Goal: Task Accomplishment & Management: Manage account settings

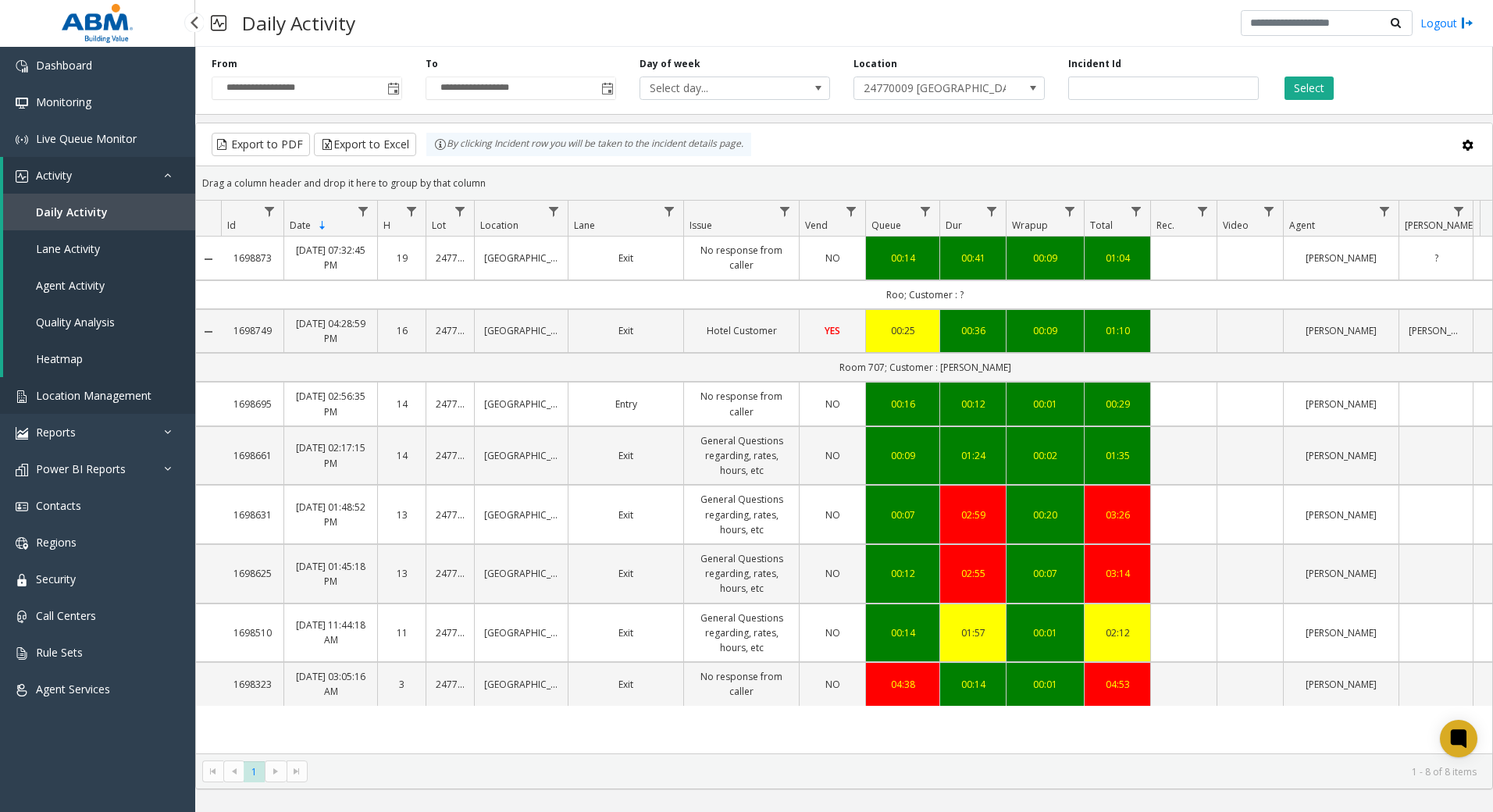
click at [103, 392] on span "Location Management" at bounding box center [93, 396] width 115 height 14
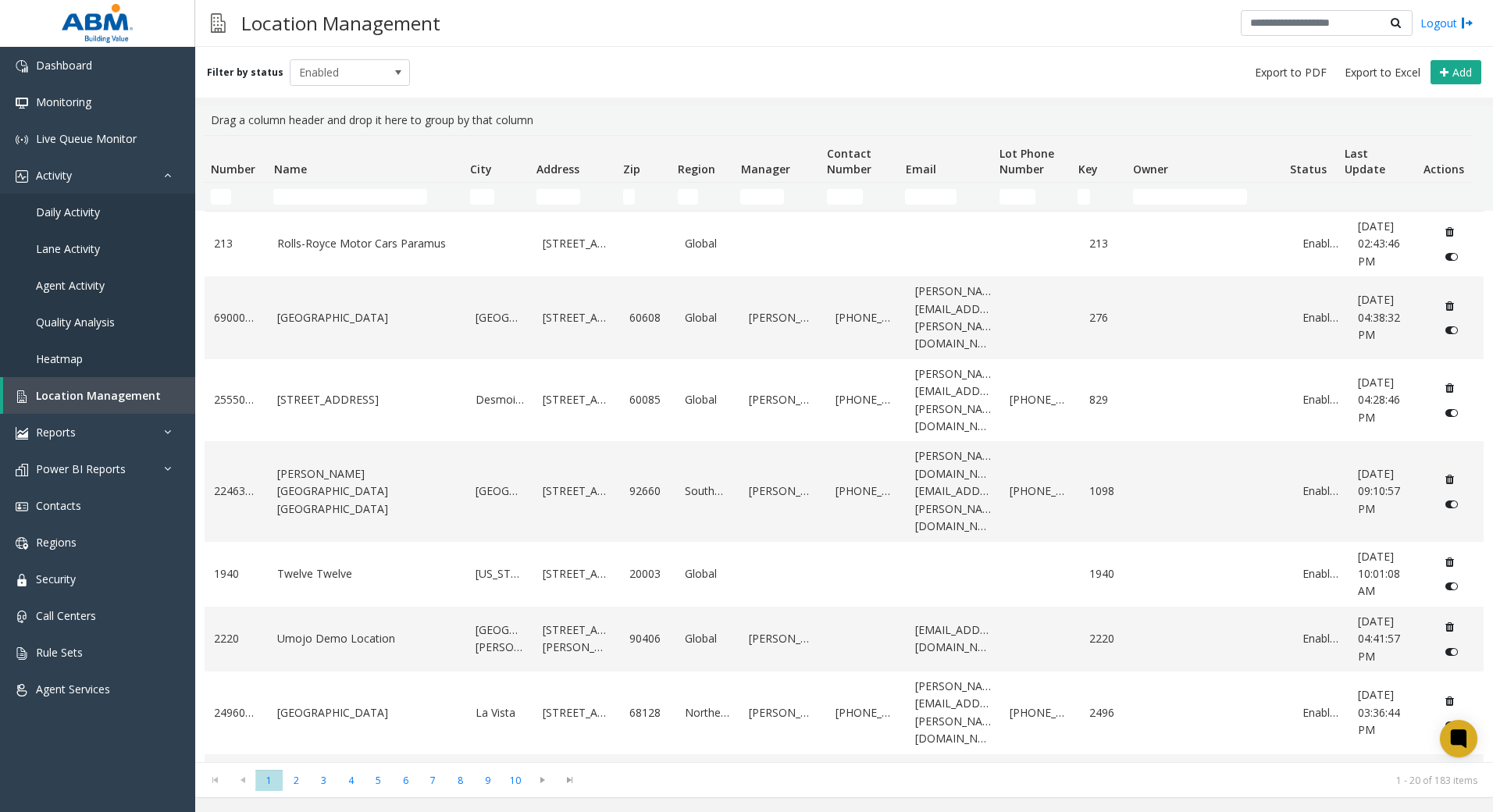
click at [349, 205] on td "Name Filter" at bounding box center [364, 197] width 196 height 28
click at [348, 202] on input "Name Filter" at bounding box center [350, 197] width 154 height 15
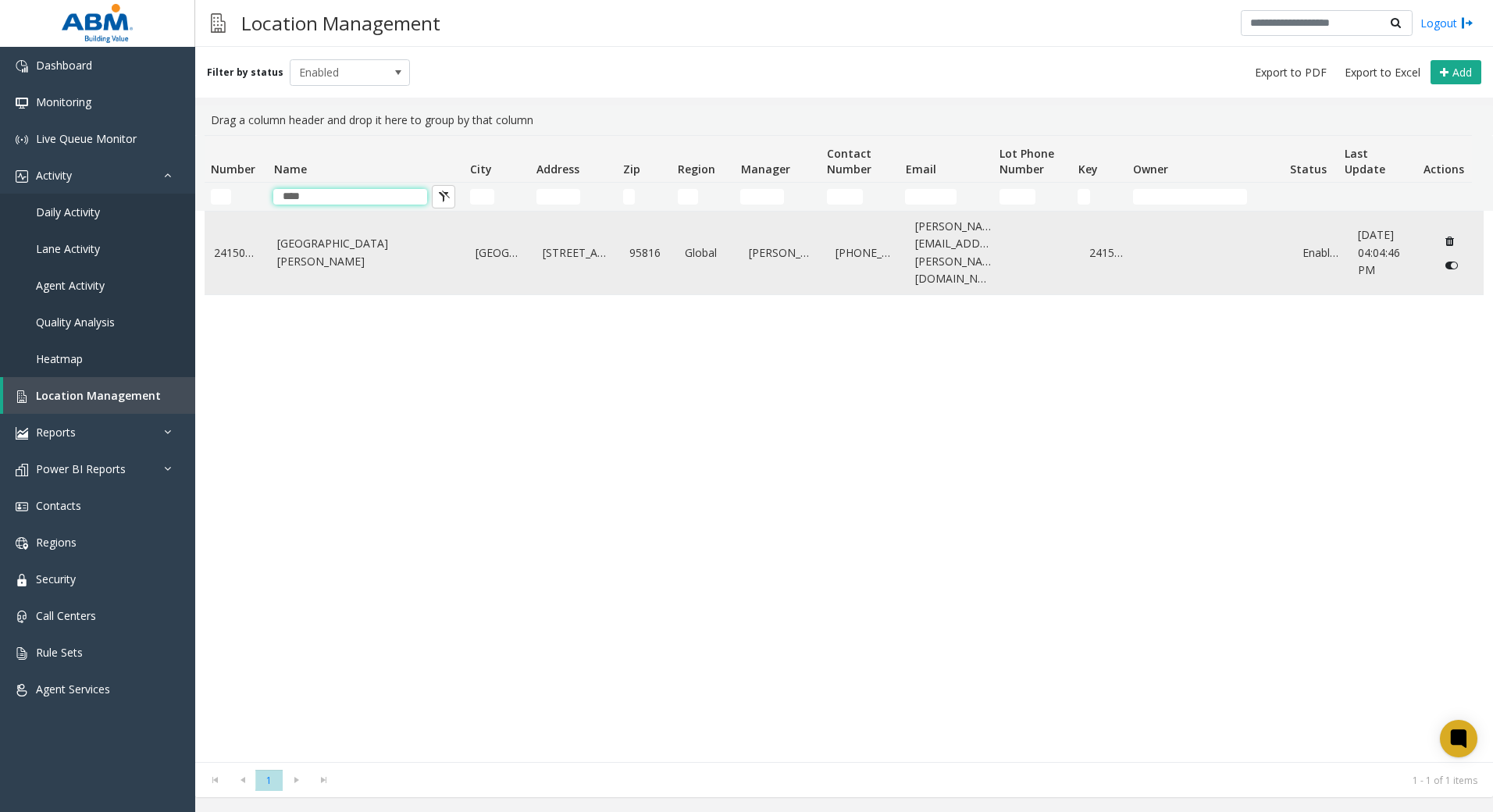
type input "****"
click at [396, 255] on td "[GEOGRAPHIC_DATA][PERSON_NAME]" at bounding box center [367, 253] width 198 height 83
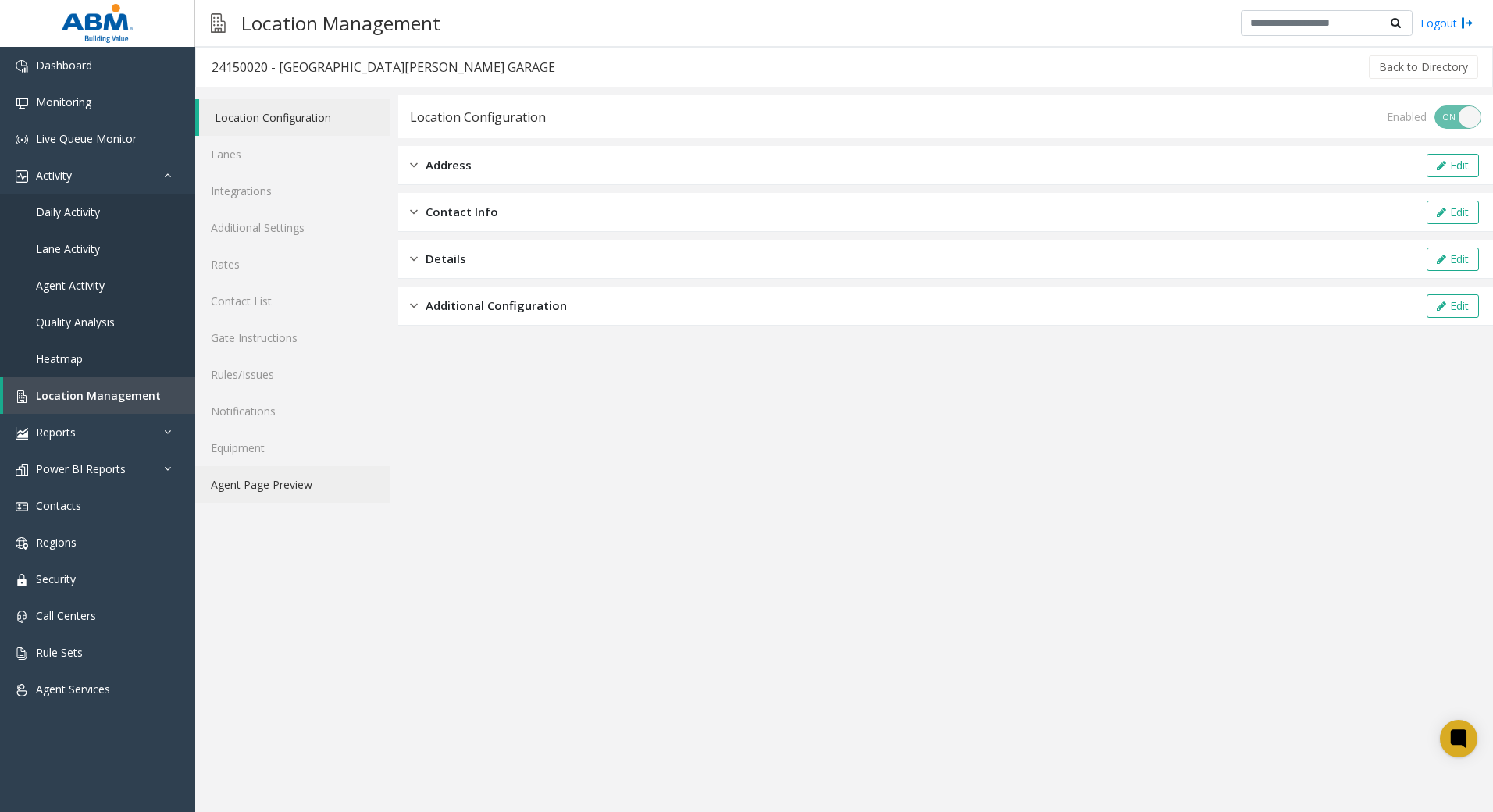
click at [316, 483] on link "Agent Page Preview" at bounding box center [292, 485] width 194 height 37
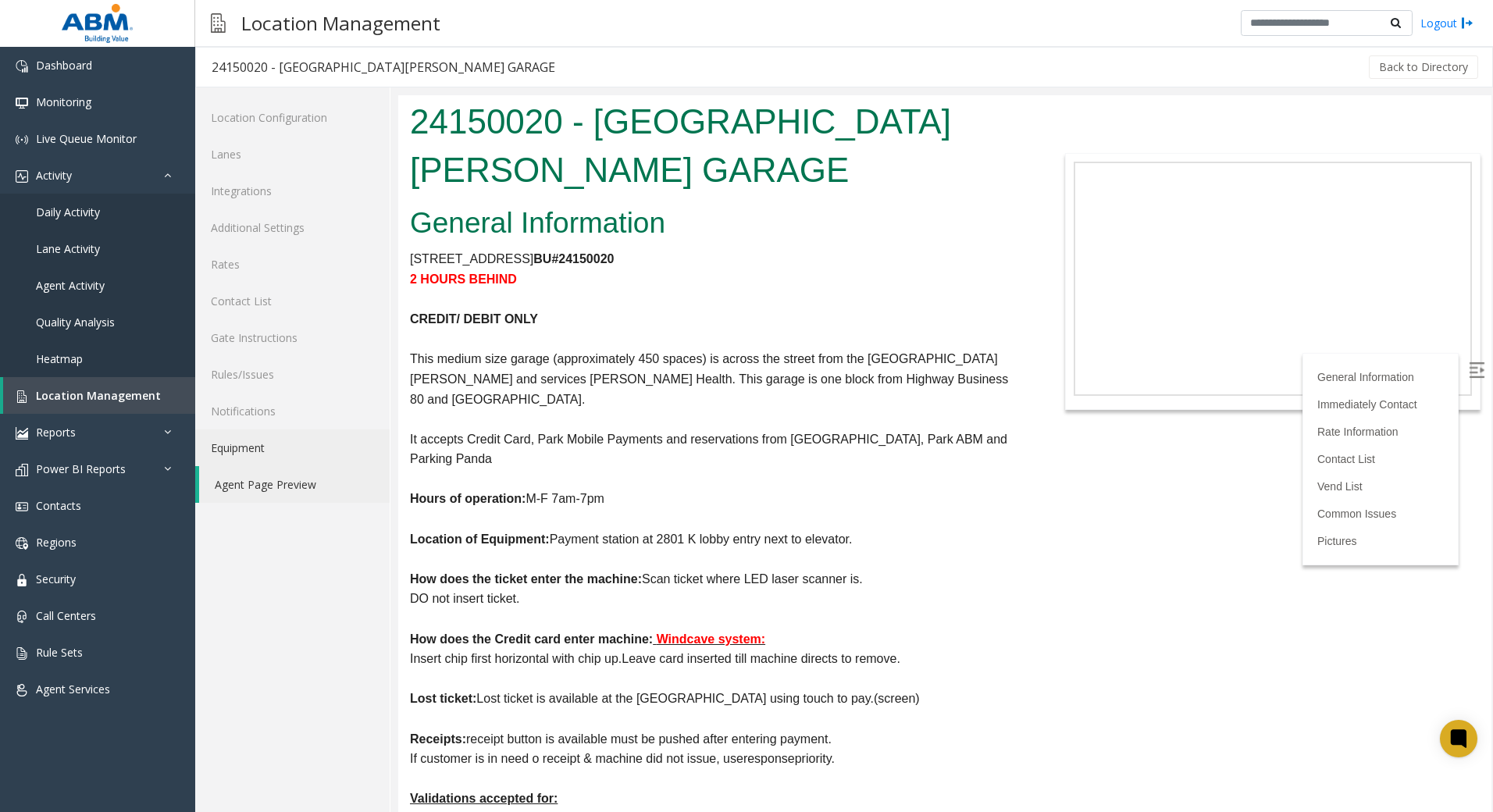
click at [284, 442] on link "Equipment" at bounding box center [292, 448] width 194 height 37
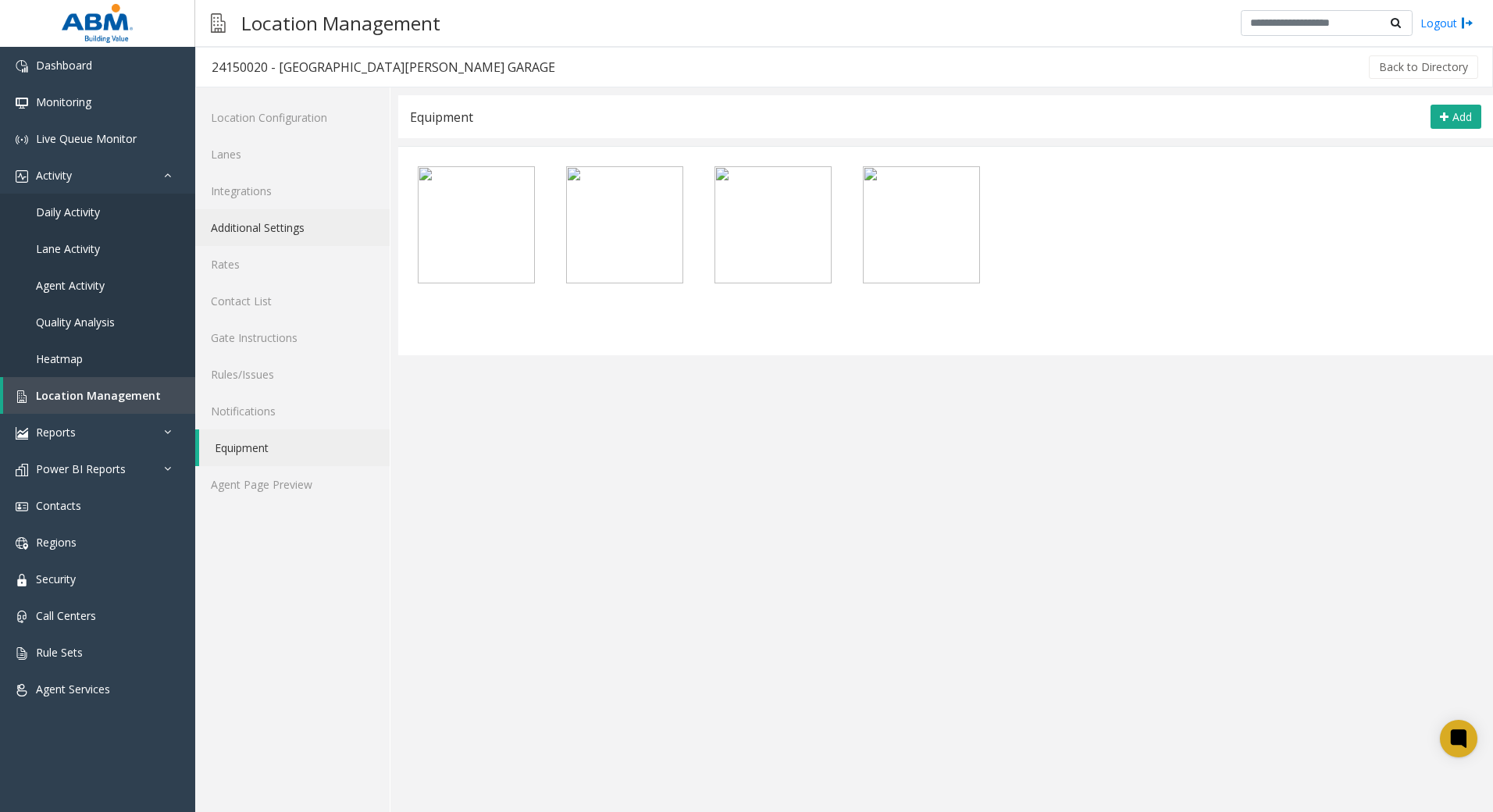
click at [244, 218] on link "Additional Settings" at bounding box center [292, 228] width 194 height 37
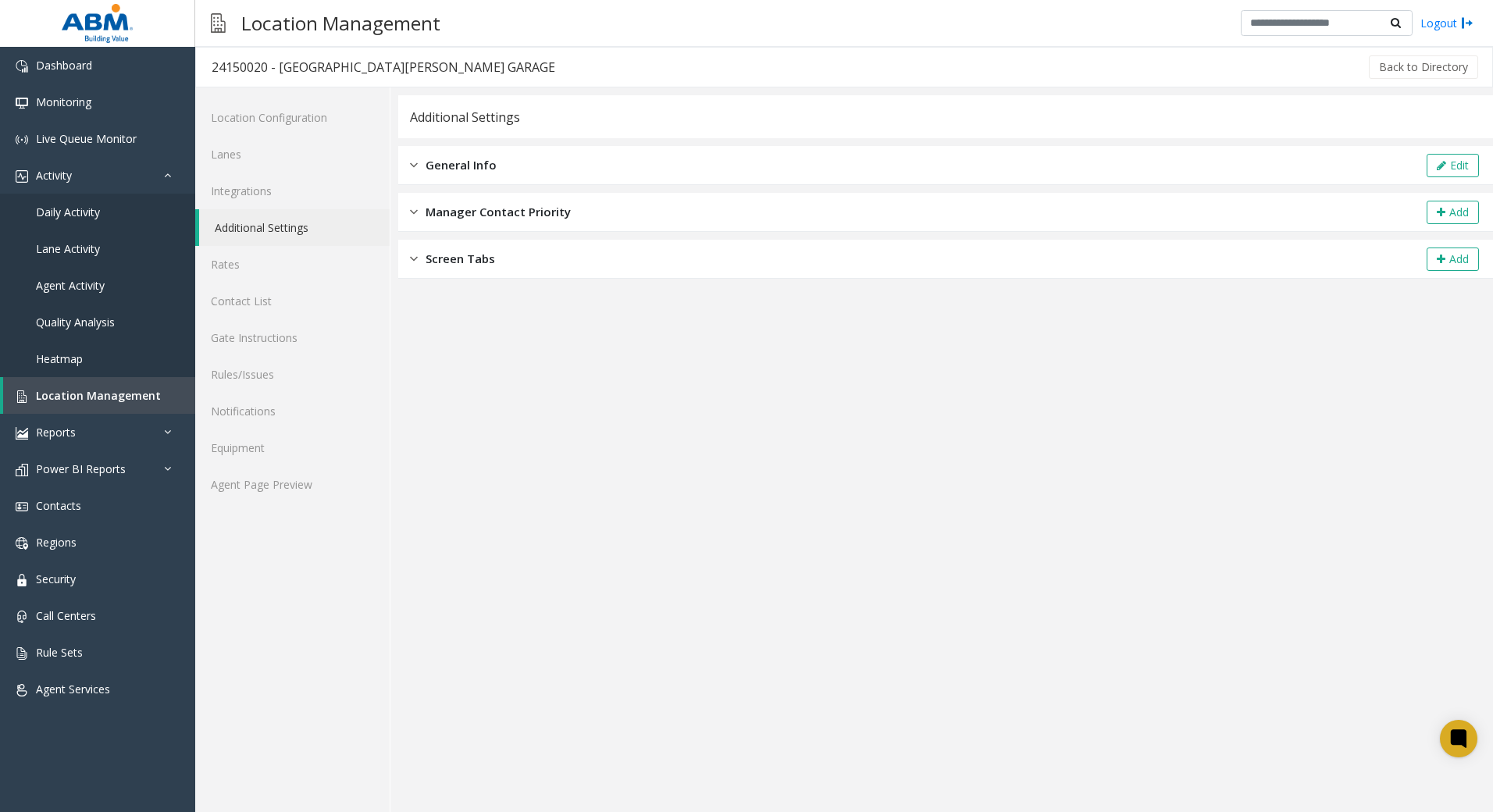
click at [623, 160] on div "General Info Edit" at bounding box center [945, 165] width 1095 height 39
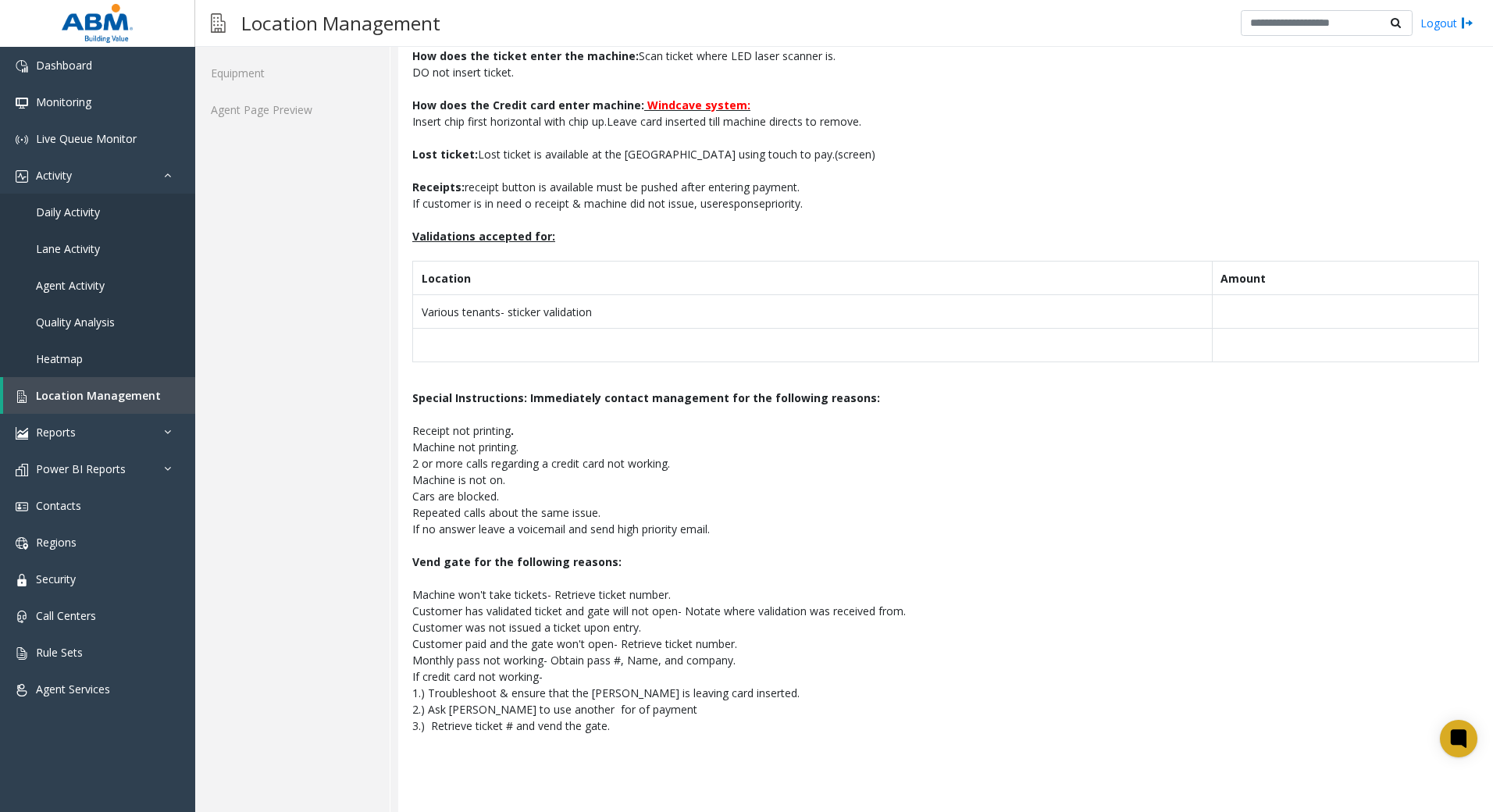
scroll to position [496, 0]
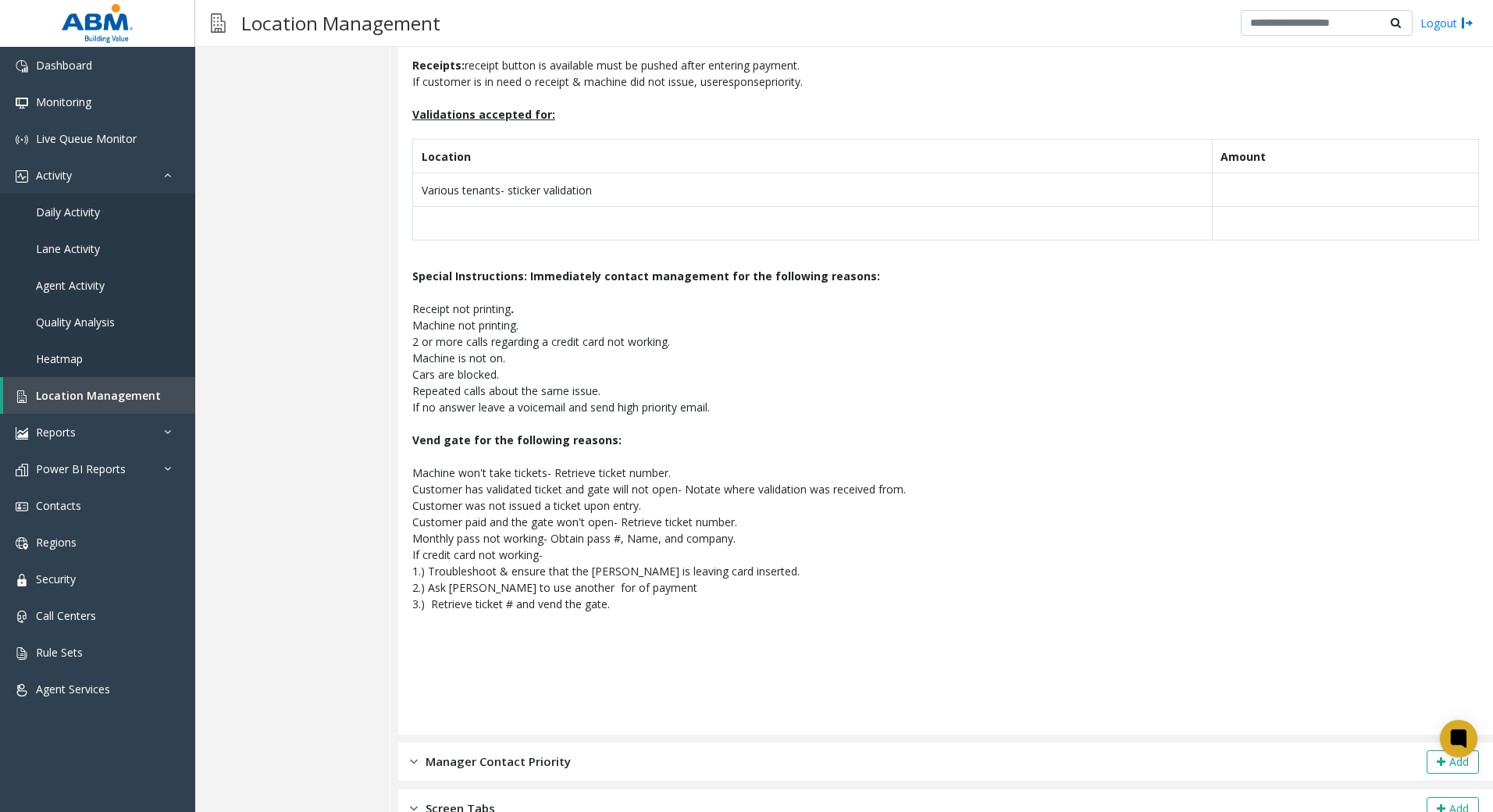
click at [687, 789] on div "Screen Tabs Add" at bounding box center [945, 809] width 1095 height 39
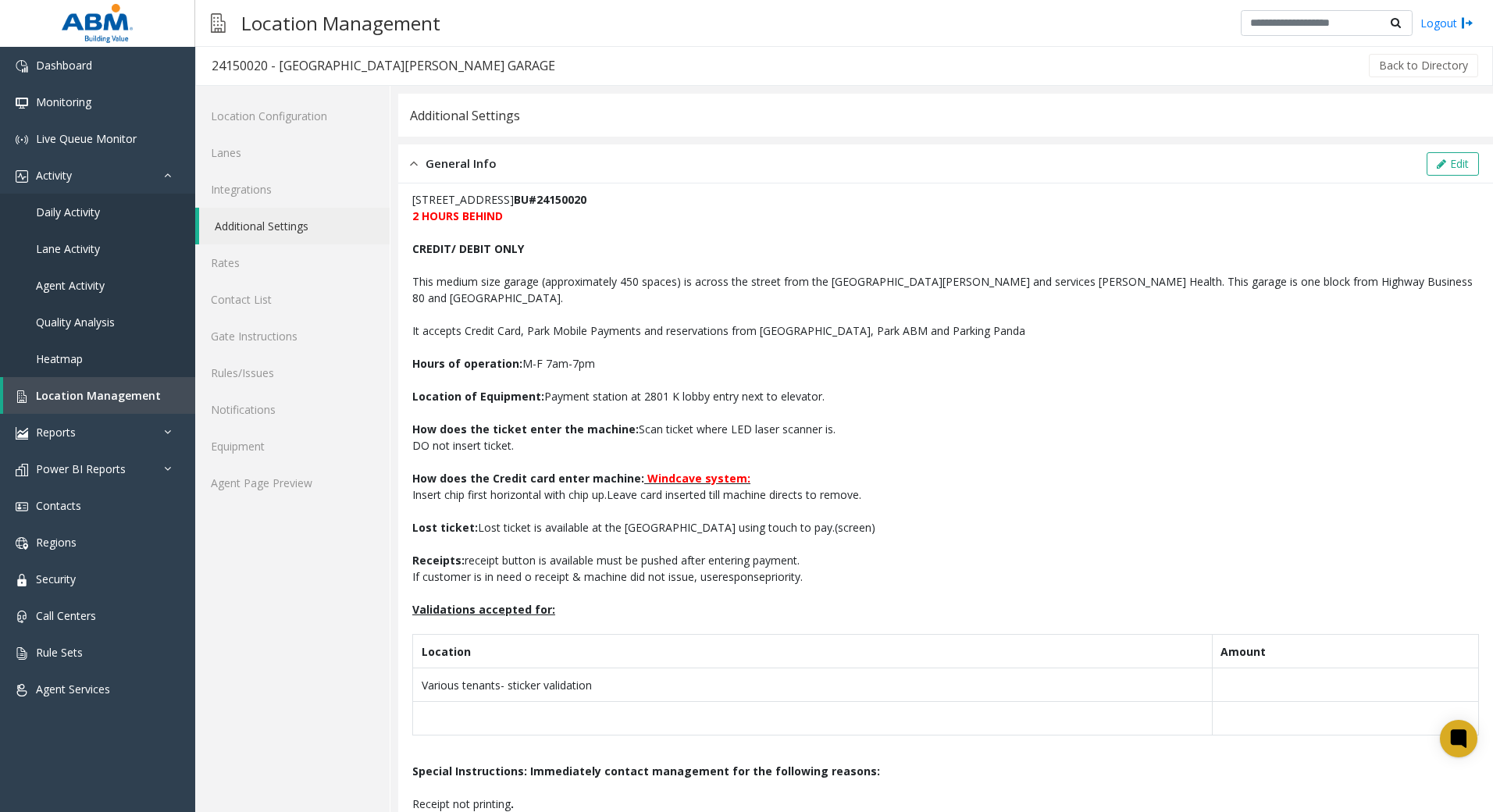
scroll to position [0, 0]
click at [262, 496] on link "Agent Page Preview" at bounding box center [292, 485] width 194 height 37
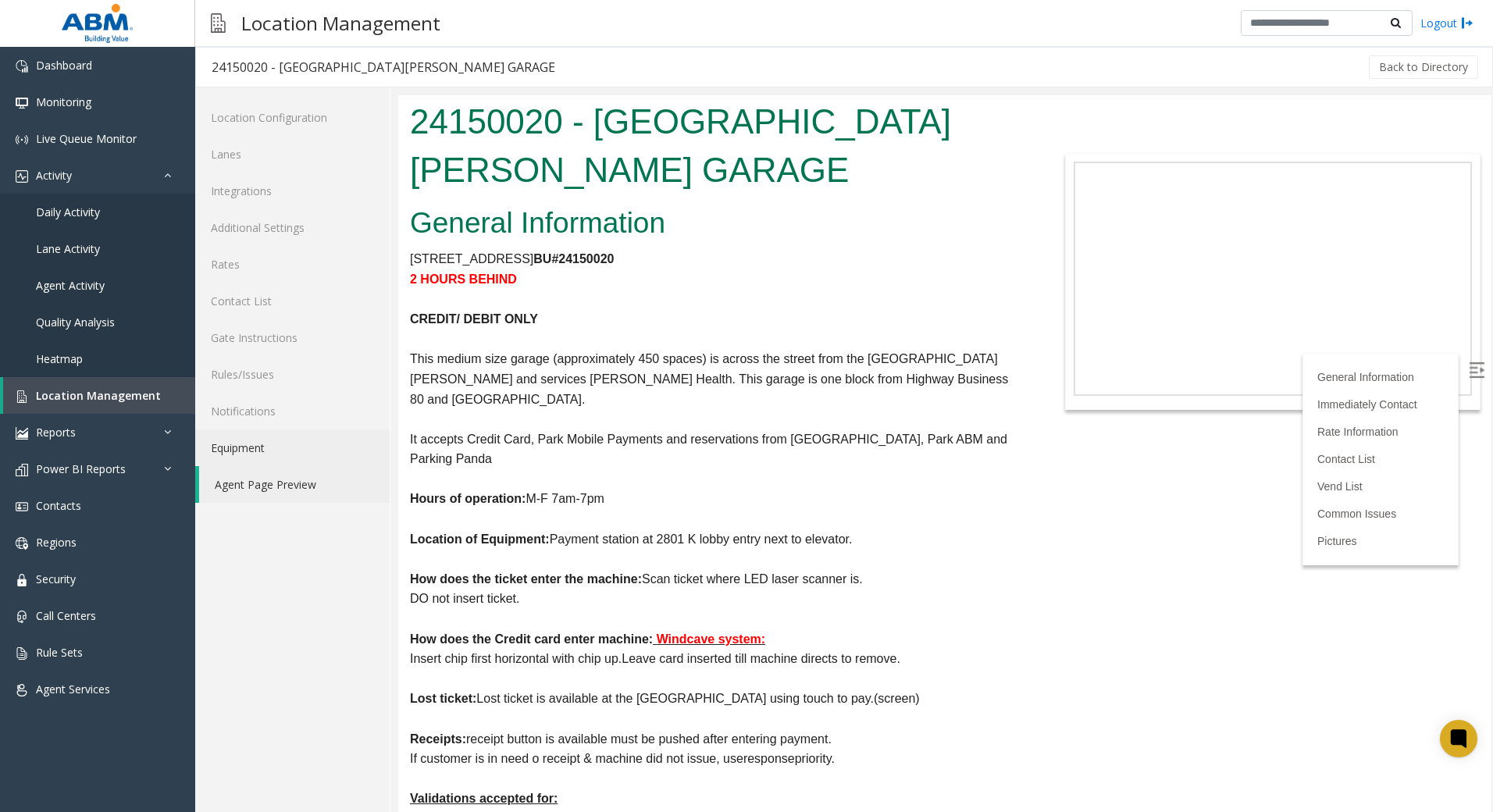
click at [263, 445] on link "Equipment" at bounding box center [292, 448] width 194 height 37
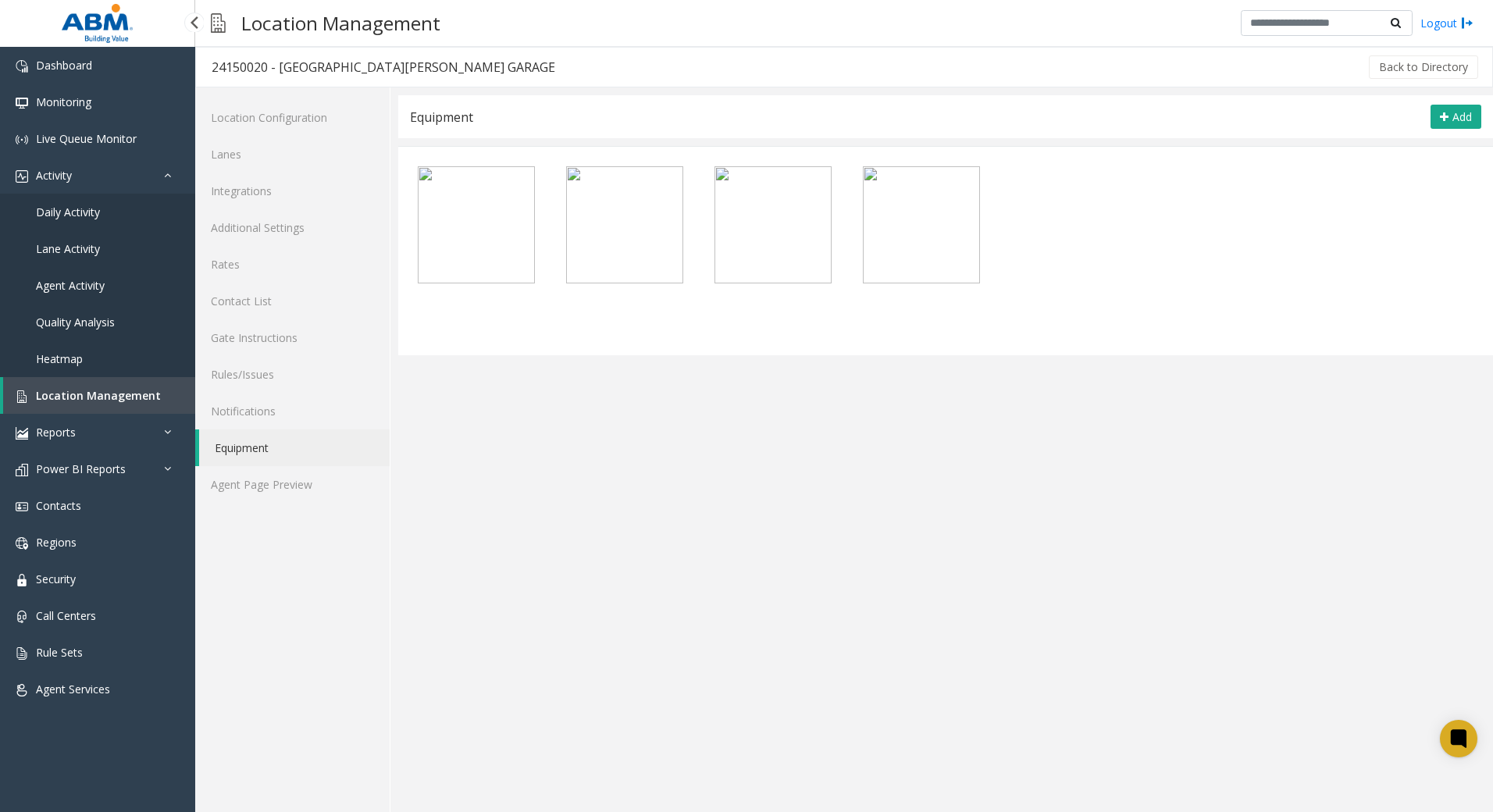
click at [73, 409] on link "Location Management" at bounding box center [99, 396] width 192 height 37
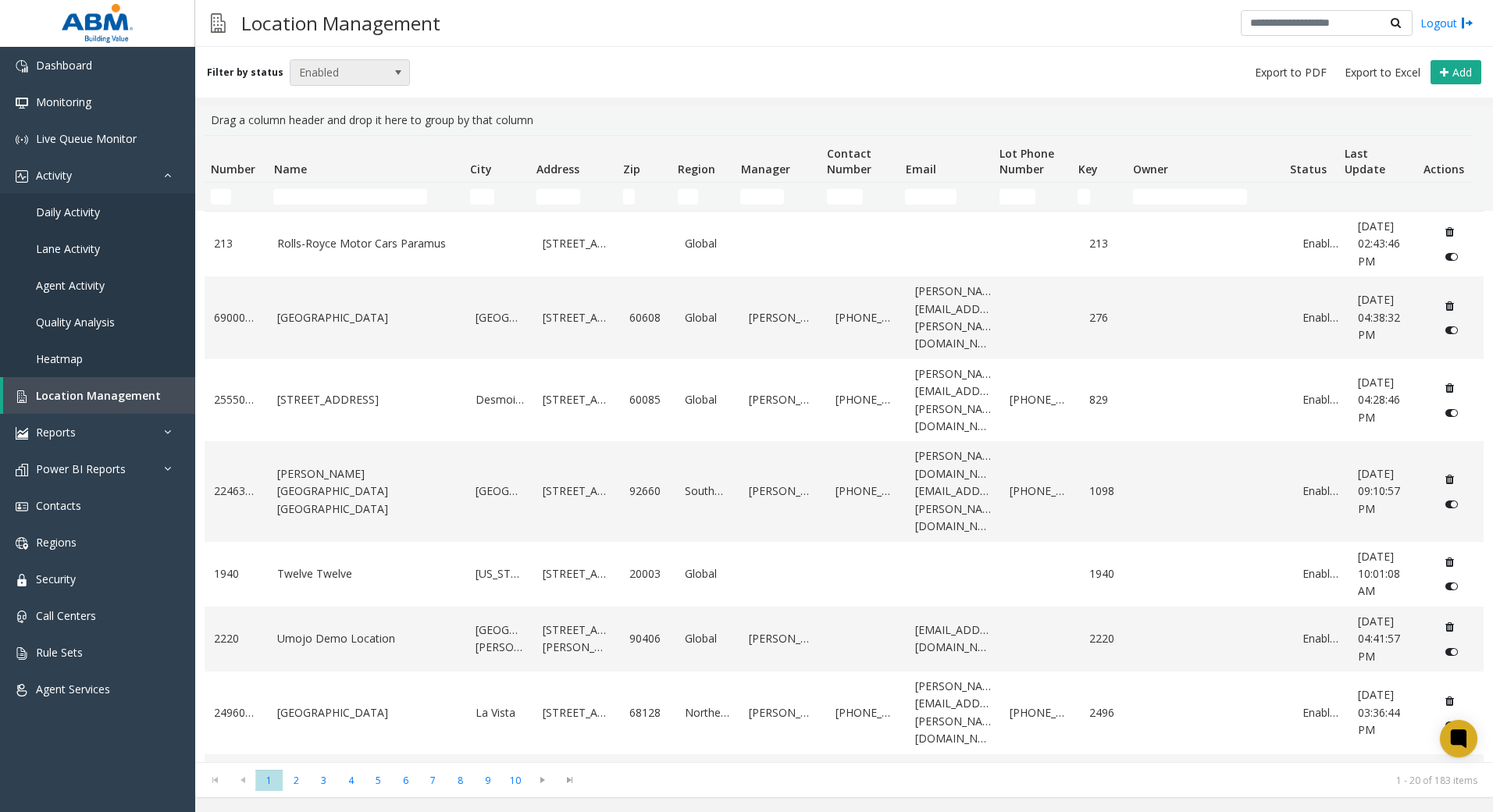
click at [358, 68] on span "Enabled" at bounding box center [338, 72] width 95 height 25
click at [343, 117] on li "Enabled" at bounding box center [343, 120] width 116 height 21
click at [632, 83] on div "Filter by status Enabled Add" at bounding box center [844, 72] width 1298 height 51
click at [1376, 74] on span "Export to Excel" at bounding box center [1383, 72] width 76 height 15
drag, startPoint x: 679, startPoint y: 27, endPoint x: 662, endPoint y: 14, distance: 21.4
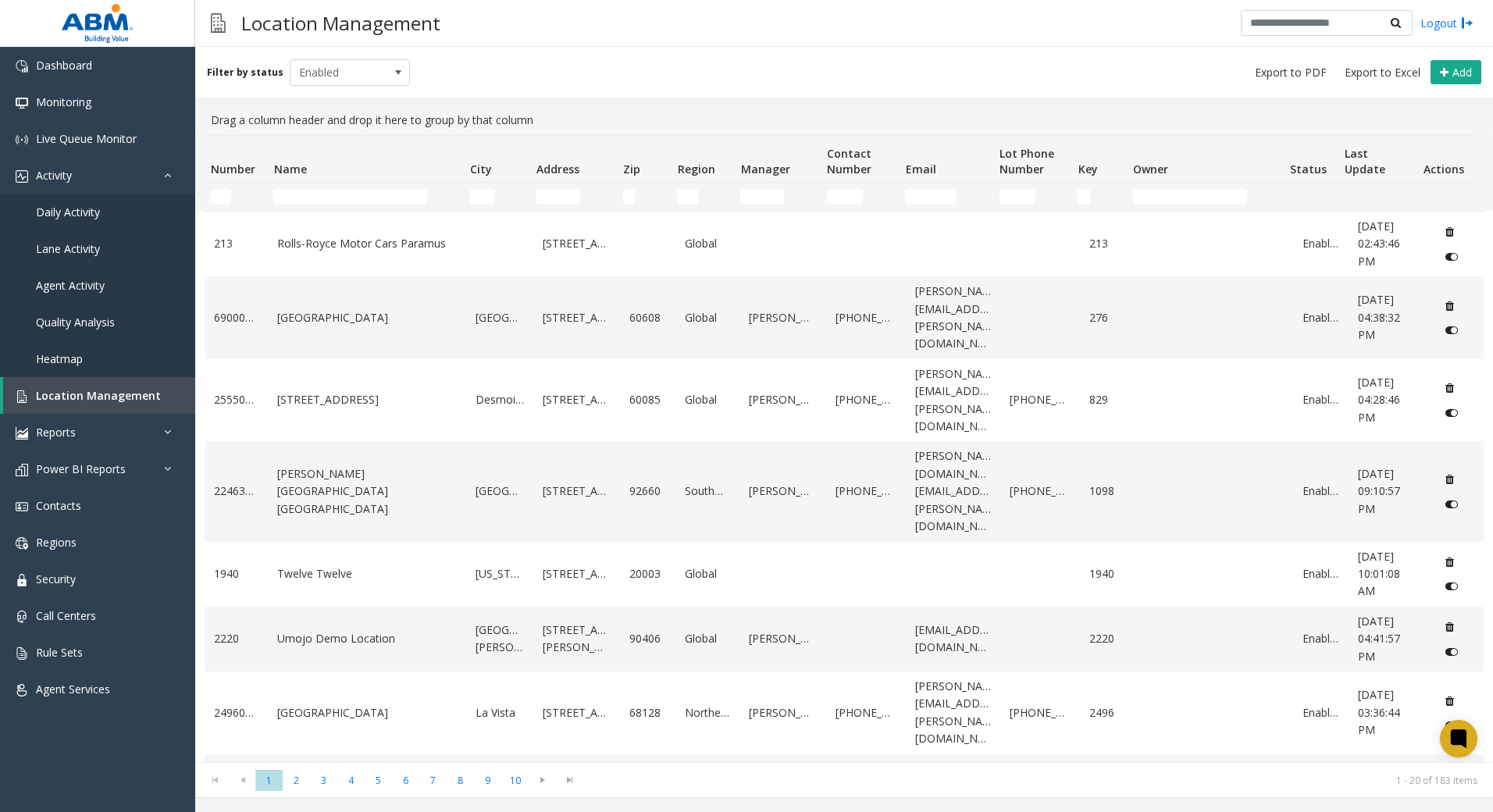
click at [679, 28] on div "Location Management Logout" at bounding box center [844, 23] width 1298 height 47
